Goal: Find specific page/section

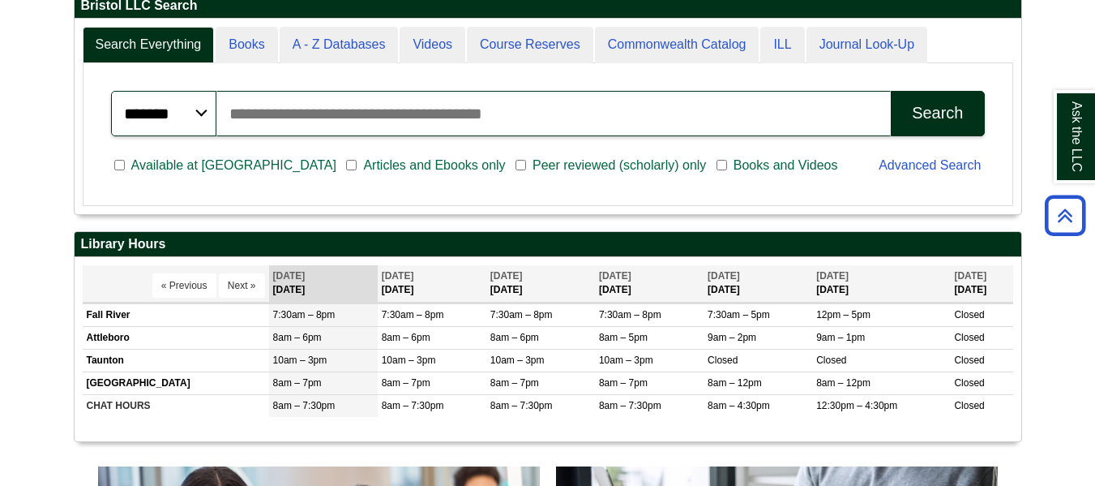
scroll to position [415, 0]
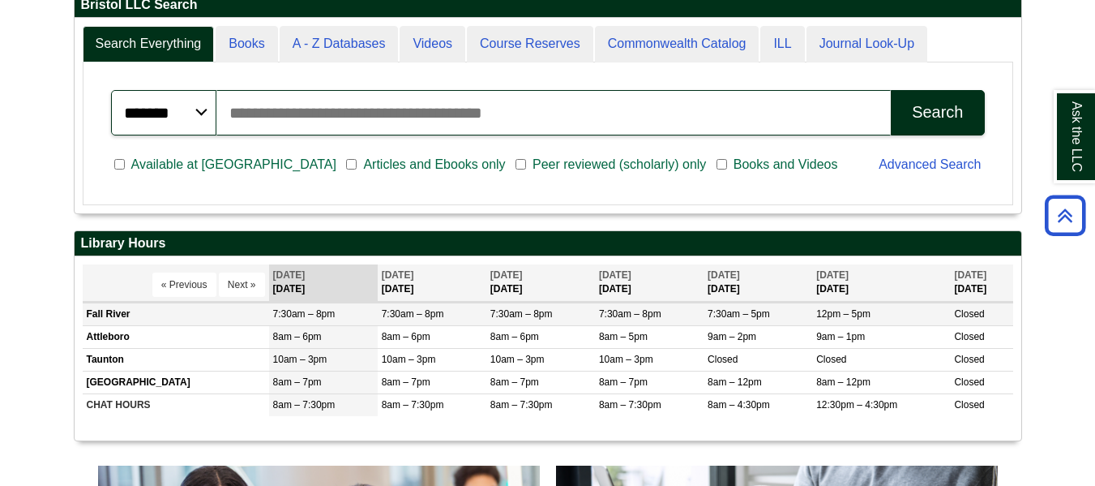
click at [112, 314] on td "Fall River" at bounding box center [176, 313] width 186 height 23
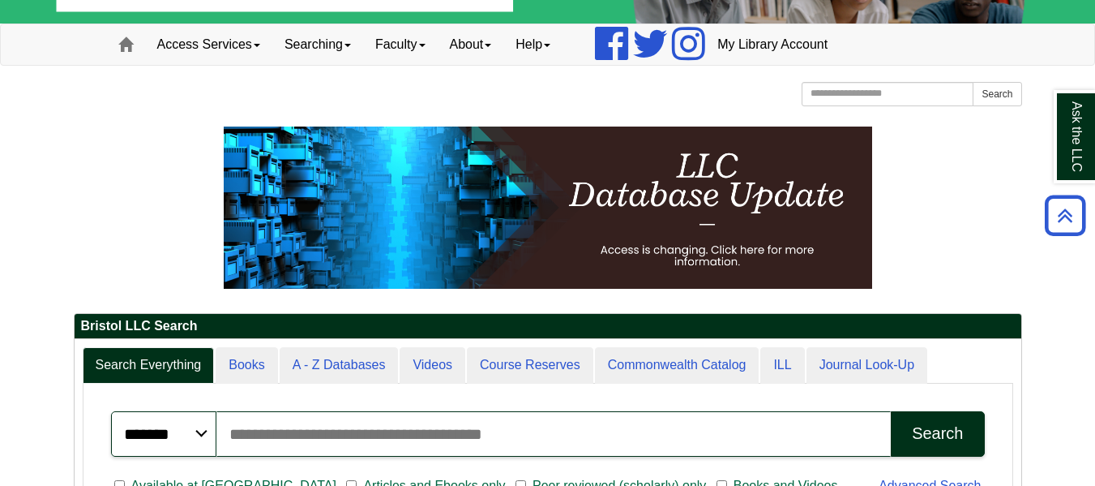
scroll to position [0, 0]
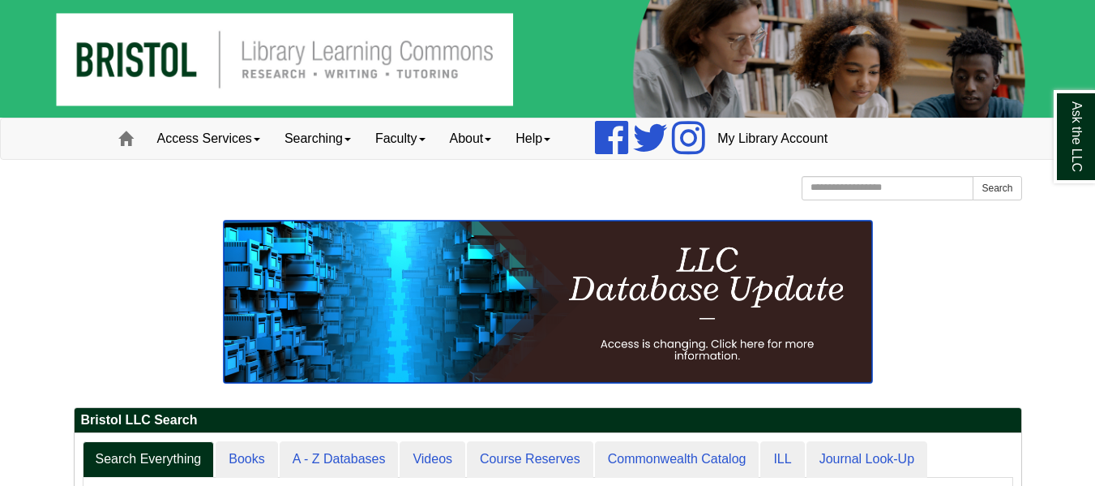
drag, startPoint x: 0, startPoint y: 0, endPoint x: 528, endPoint y: 307, distance: 610.6
click at [528, 307] on img at bounding box center [548, 301] width 648 height 162
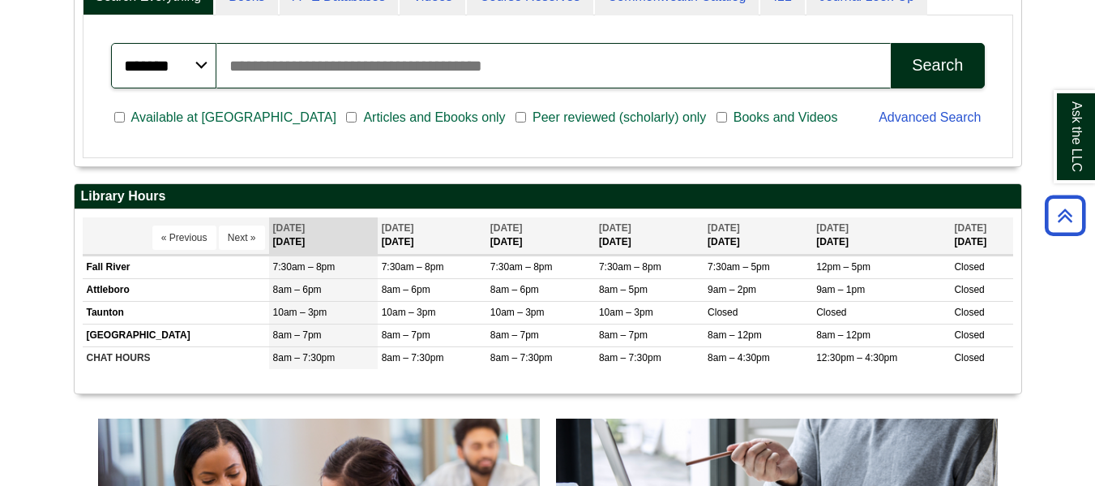
scroll to position [195, 947]
click at [134, 263] on td "Fall River" at bounding box center [176, 266] width 186 height 23
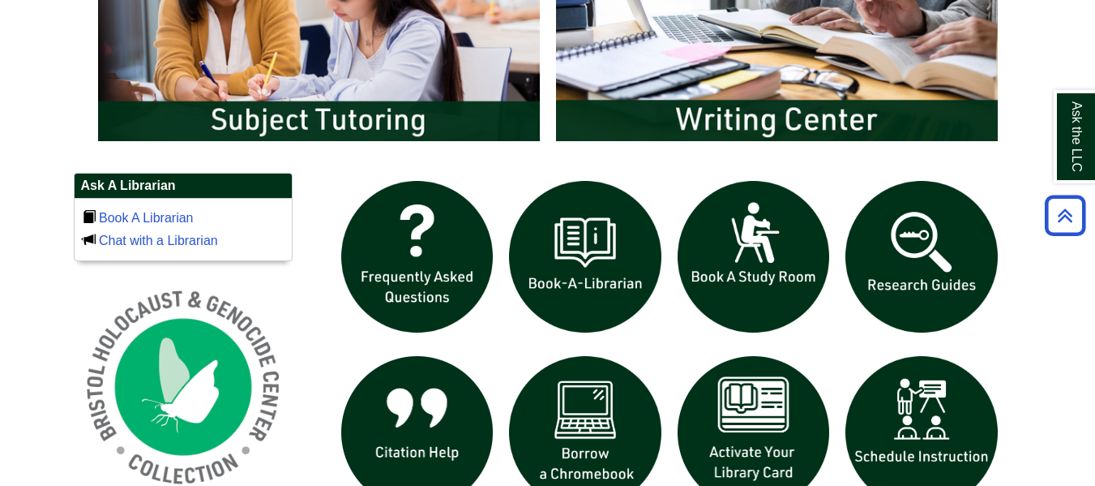
scroll to position [968, 0]
